Goal: Check status: Check status

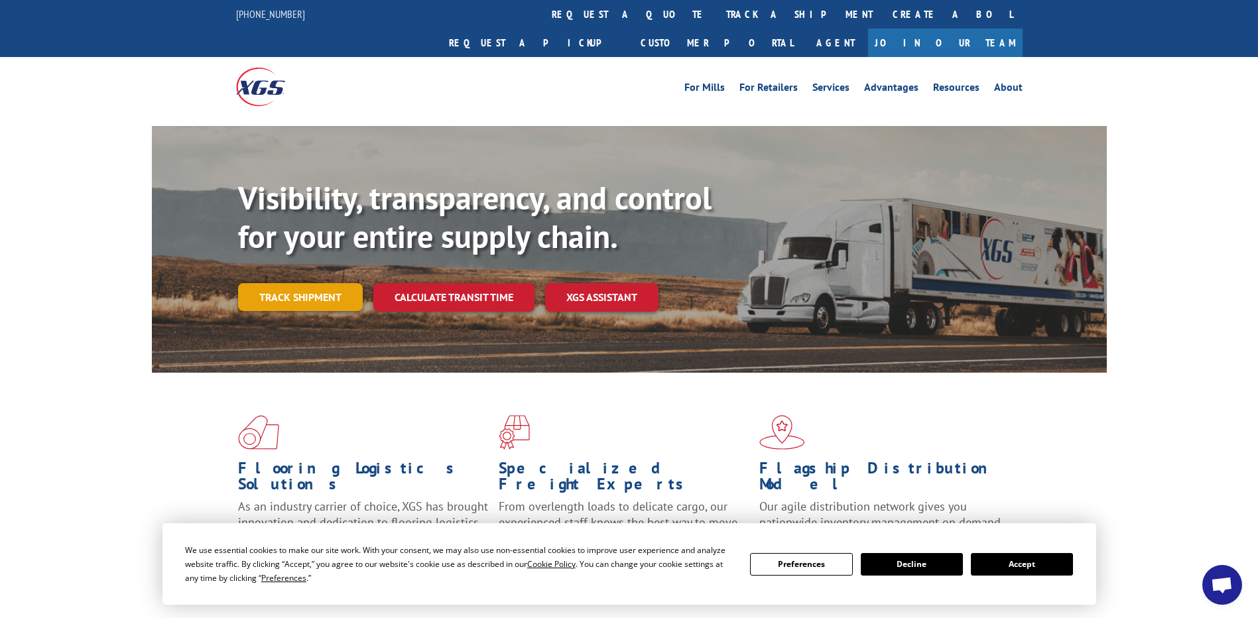
click at [255, 283] on link "Track shipment" at bounding box center [300, 297] width 125 height 28
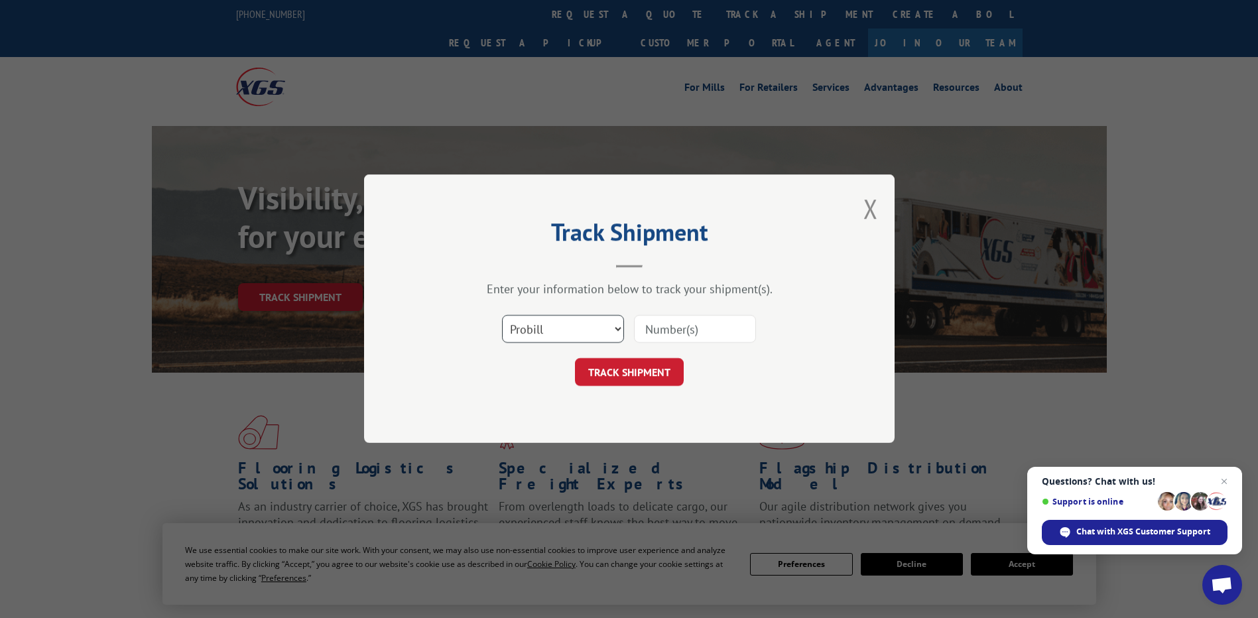
click at [611, 331] on select "Select category... Probill BOL PO" at bounding box center [563, 330] width 122 height 28
select select "po"
click at [502, 316] on select "Select category... Probill BOL PO" at bounding box center [563, 330] width 122 height 28
click at [664, 334] on input at bounding box center [695, 330] width 122 height 28
paste input "67531318"
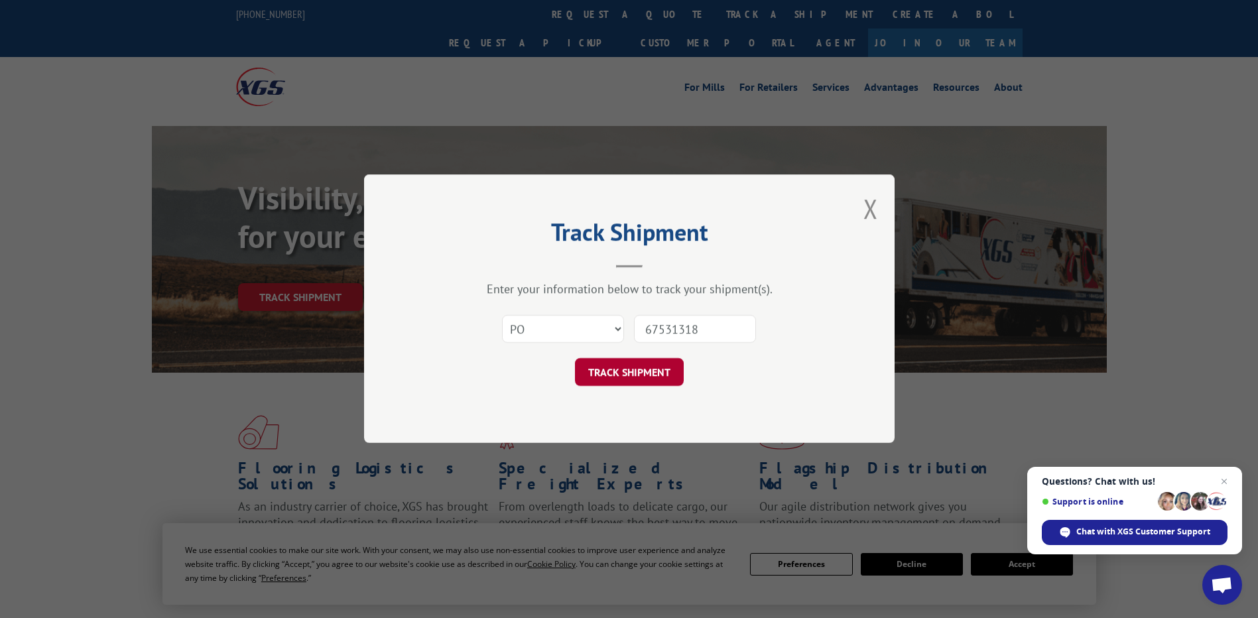
type input "67531318"
click at [641, 374] on button "TRACK SHIPMENT" at bounding box center [629, 373] width 109 height 28
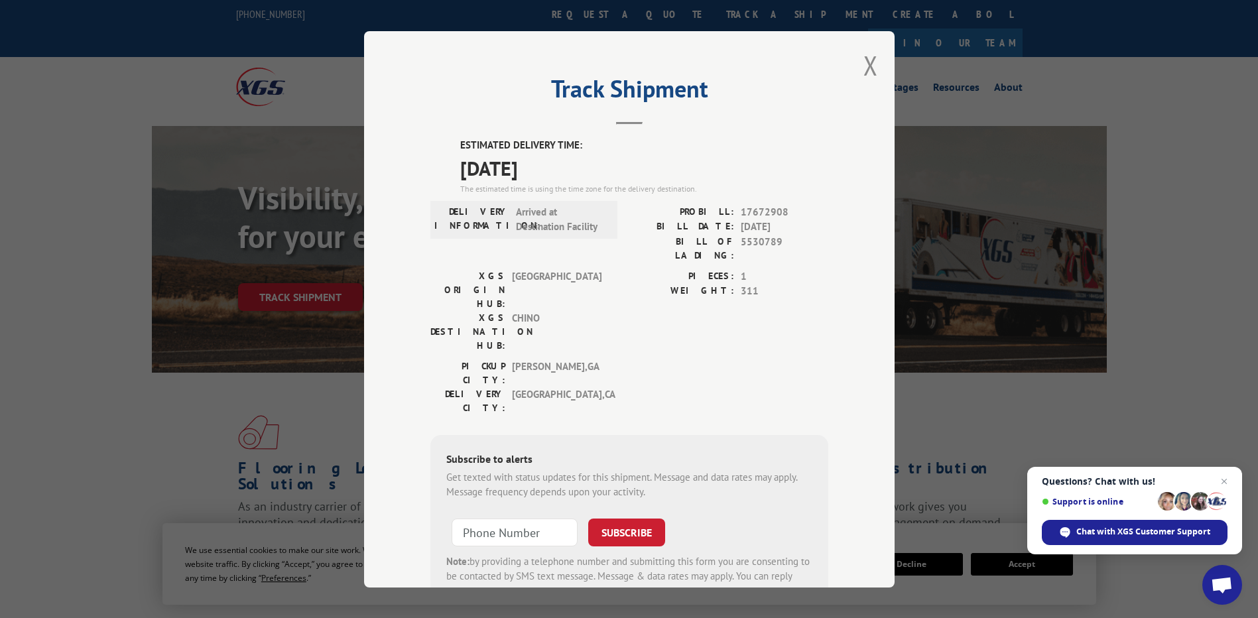
click at [866, 71] on button "Close modal" at bounding box center [871, 65] width 15 height 35
